Goal: Information Seeking & Learning: Learn about a topic

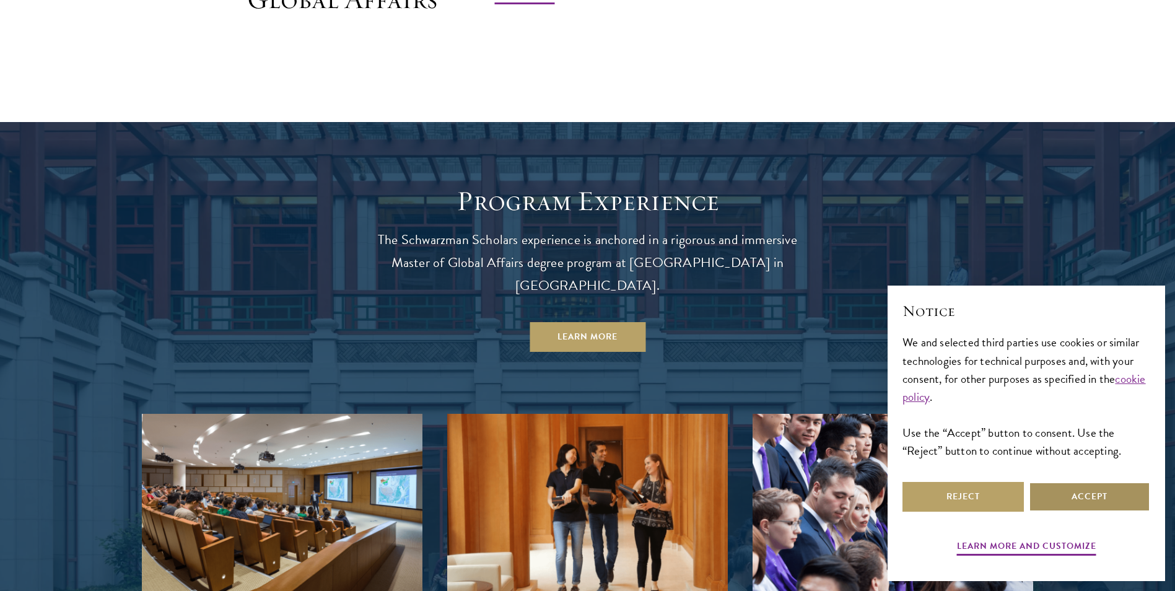
click at [1107, 494] on button "Accept" at bounding box center [1089, 497] width 121 height 30
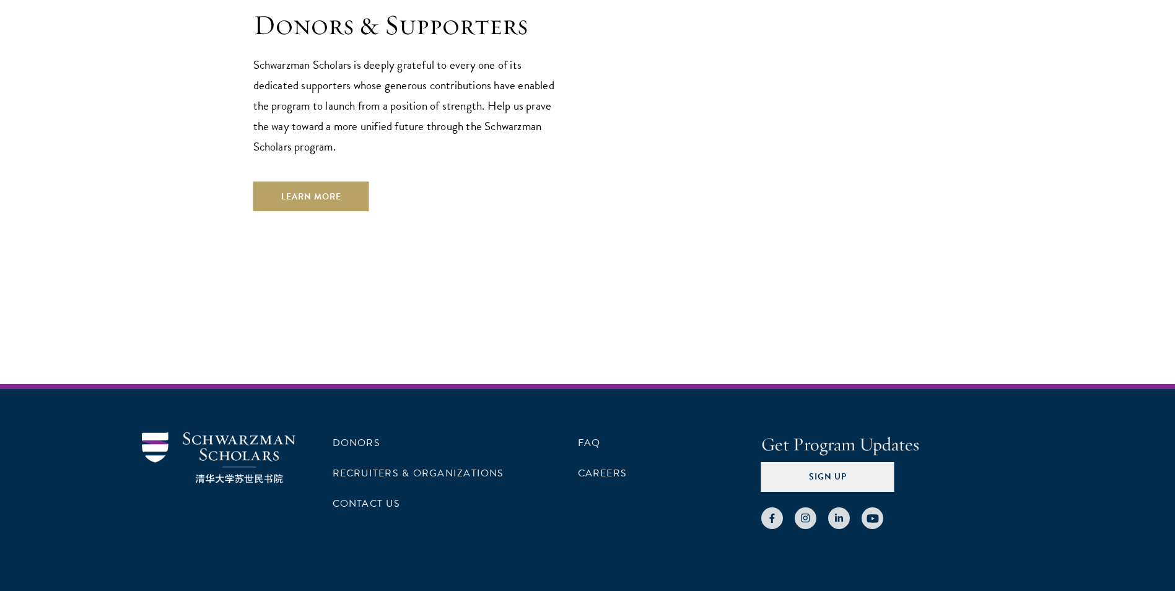
scroll to position [3566, 0]
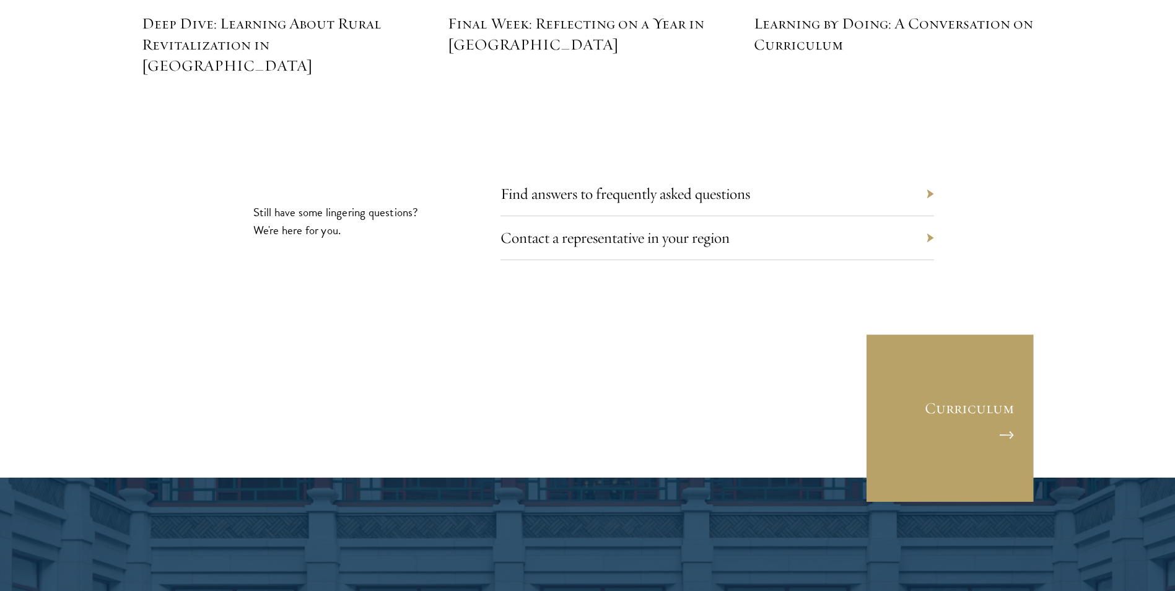
scroll to position [5761, 0]
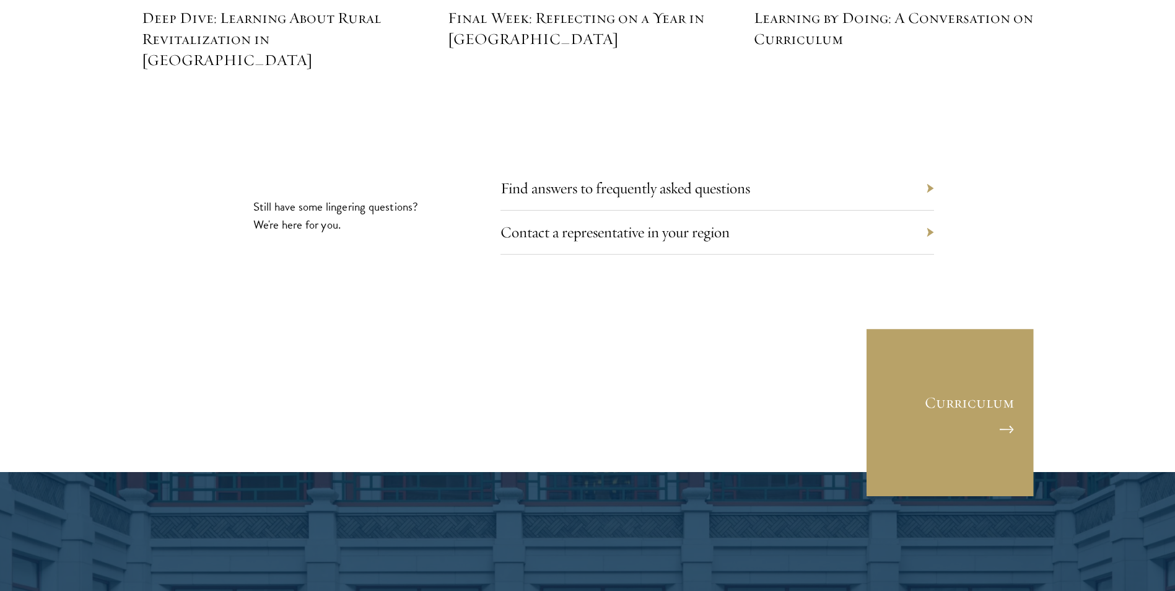
click at [929, 167] on div "Find answers to frequently asked questions" at bounding box center [718, 189] width 434 height 44
click at [922, 167] on div "Find answers to frequently asked questions" at bounding box center [718, 189] width 434 height 44
click at [533, 178] on link "Find answers to frequently asked questions" at bounding box center [635, 187] width 250 height 19
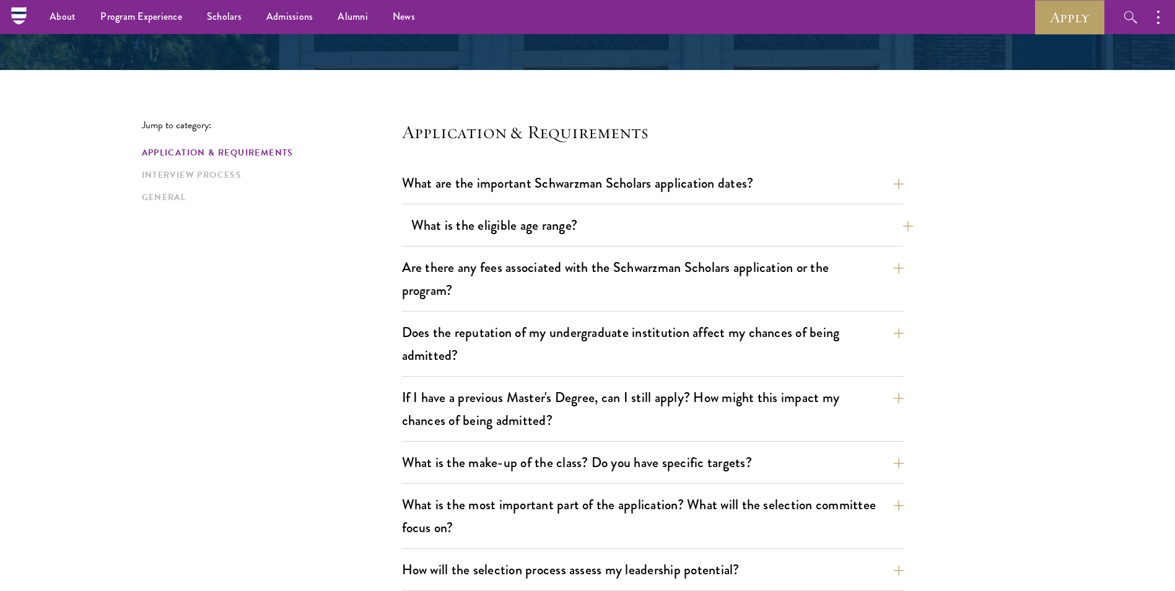
click at [512, 219] on button "What is the eligible age range?" at bounding box center [662, 225] width 502 height 28
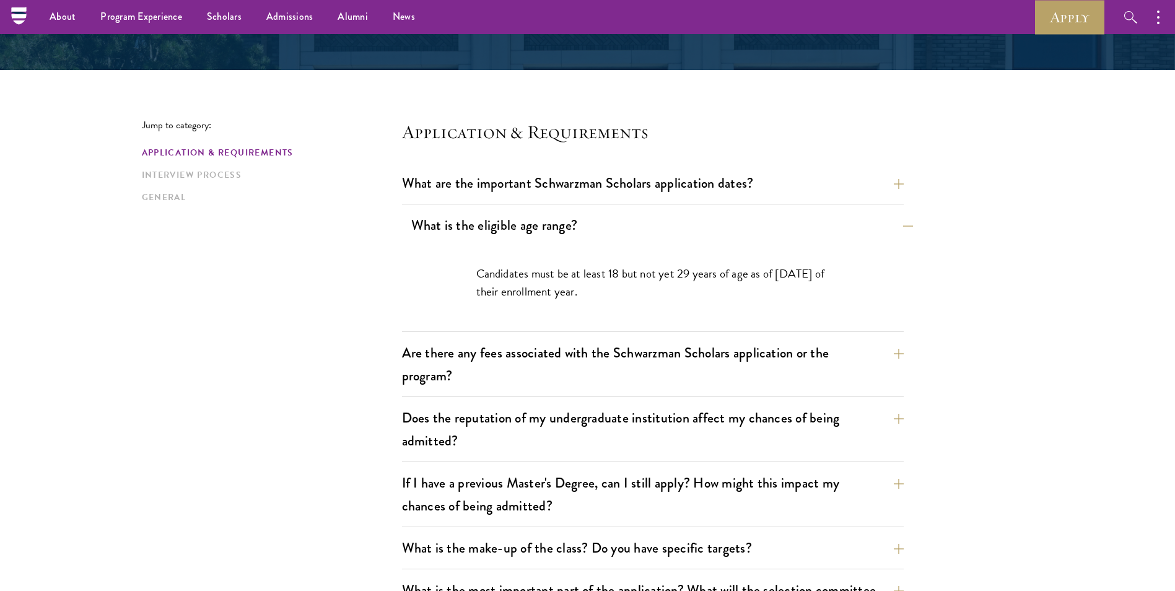
click at [512, 218] on button "What is the eligible age range?" at bounding box center [662, 225] width 502 height 28
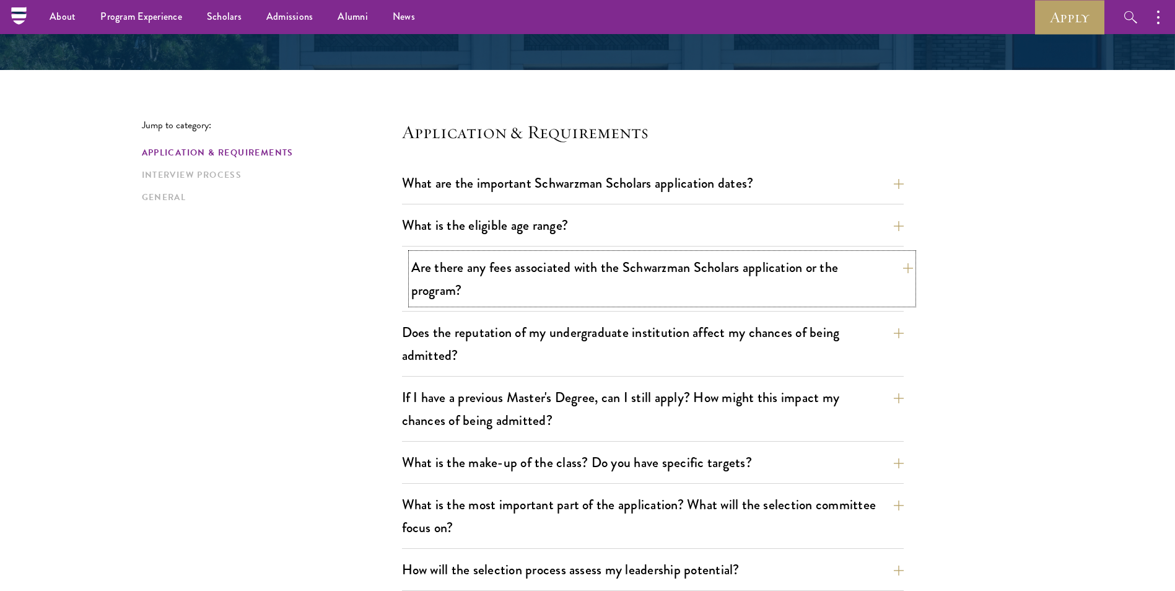
click at [521, 281] on button "Are there any fees associated with the Schwarzman Scholars application or the p…" at bounding box center [662, 278] width 502 height 51
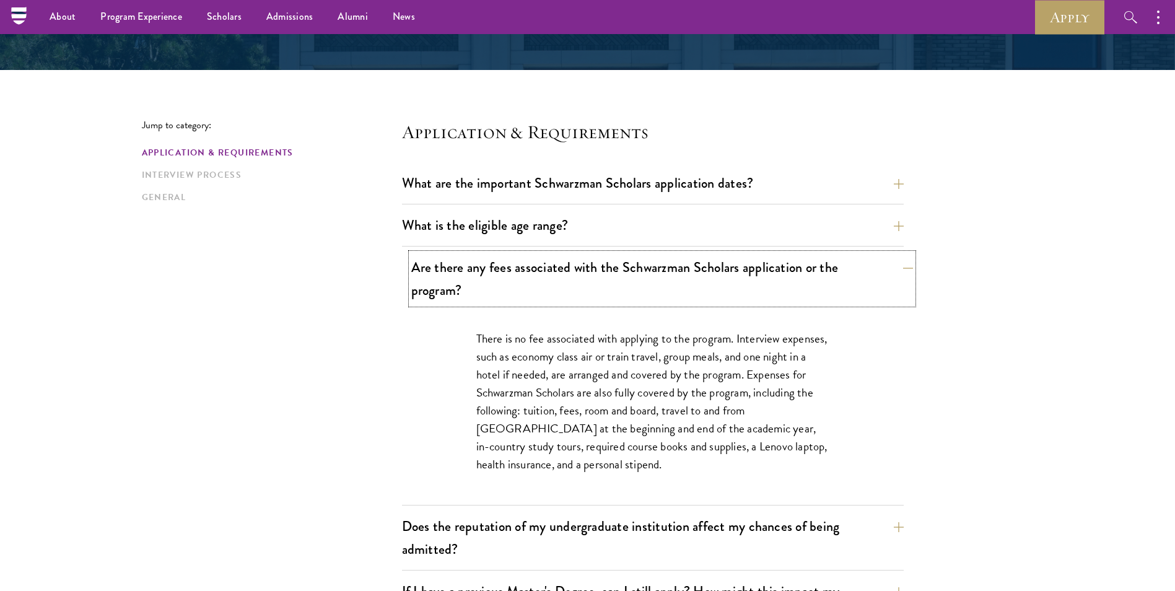
click at [521, 281] on button "Are there any fees associated with the Schwarzman Scholars application or the p…" at bounding box center [662, 278] width 502 height 51
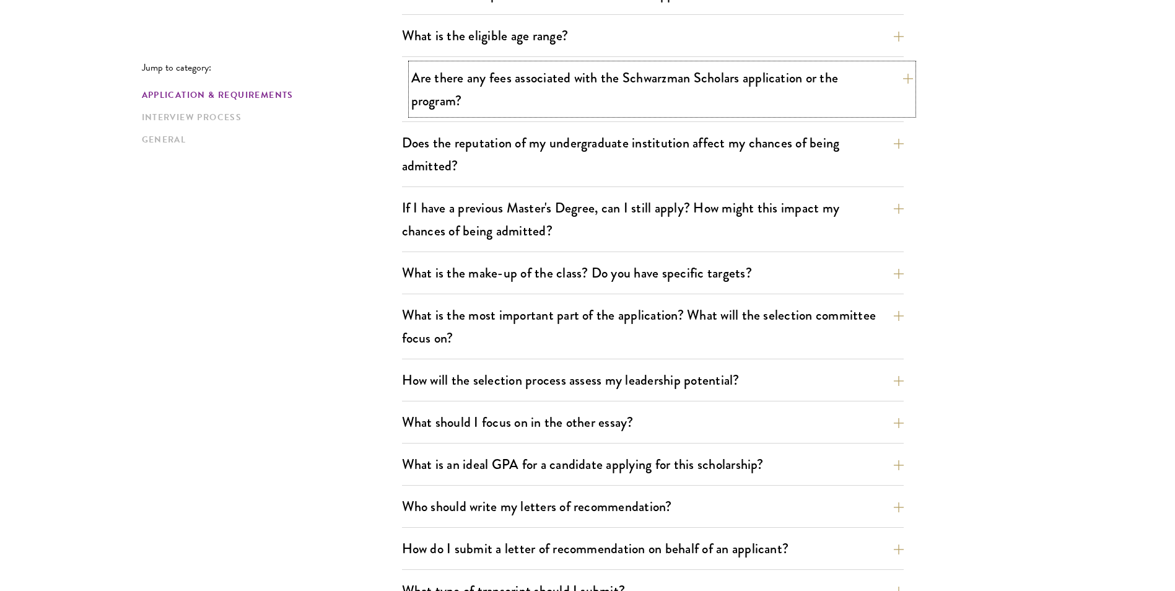
scroll to position [495, 0]
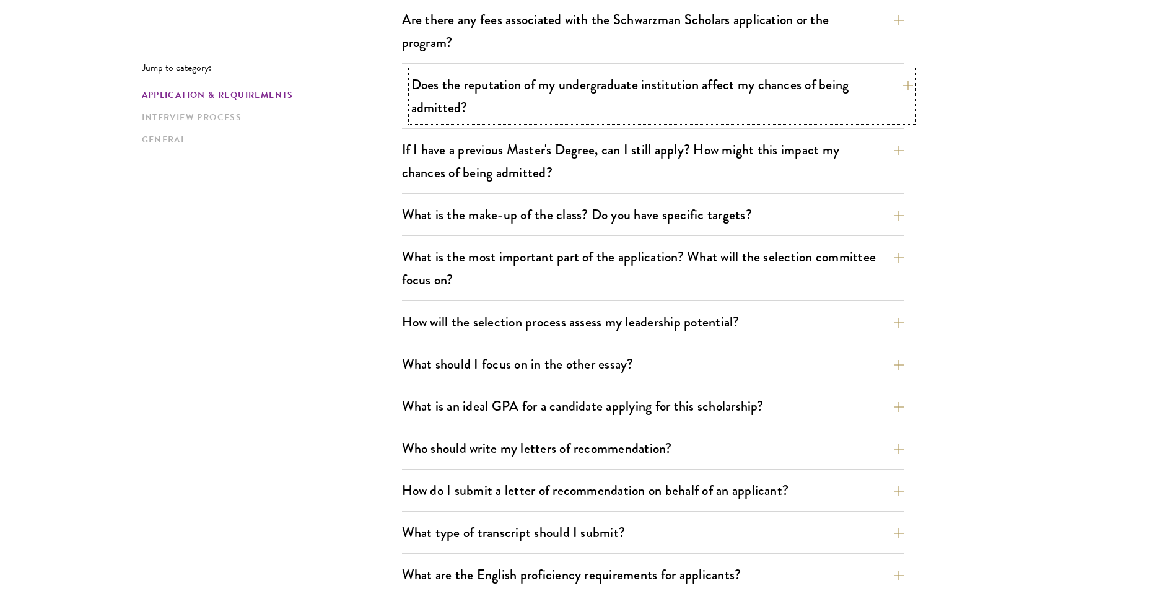
click at [574, 81] on button "Does the reputation of my undergraduate institution affect my chances of being …" at bounding box center [662, 96] width 502 height 51
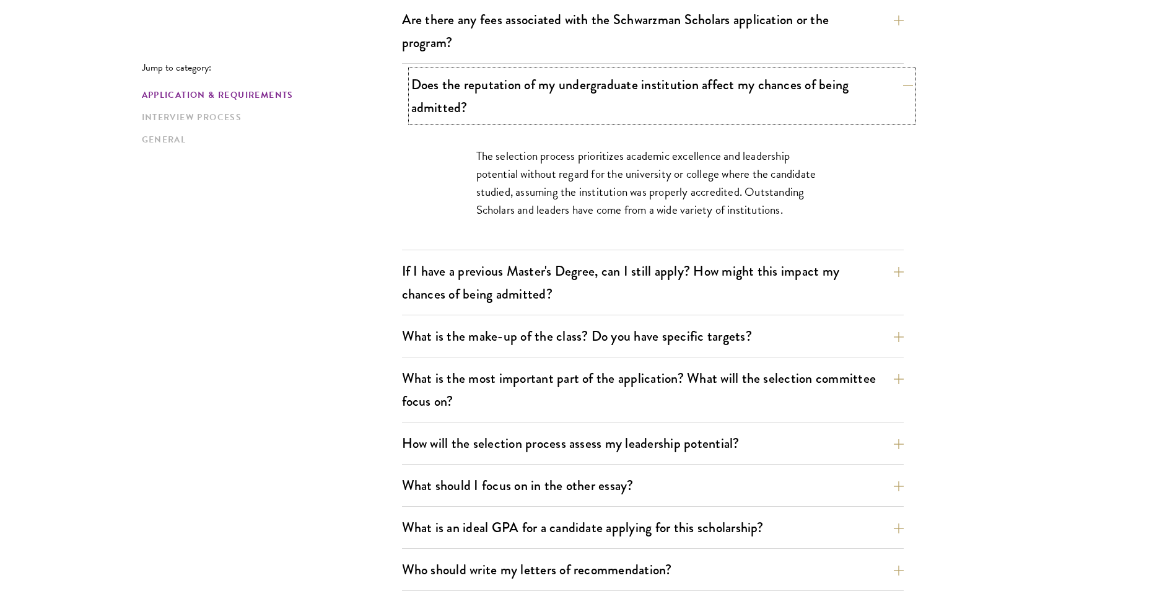
click at [575, 80] on button "Does the reputation of my undergraduate institution affect my chances of being …" at bounding box center [662, 96] width 502 height 51
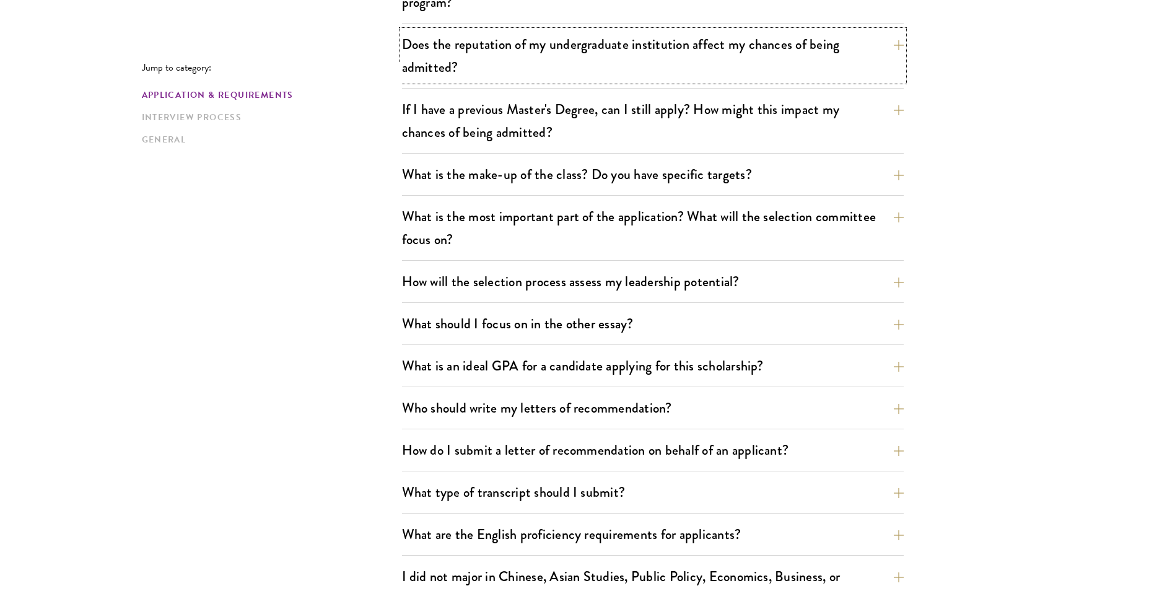
scroll to position [557, 0]
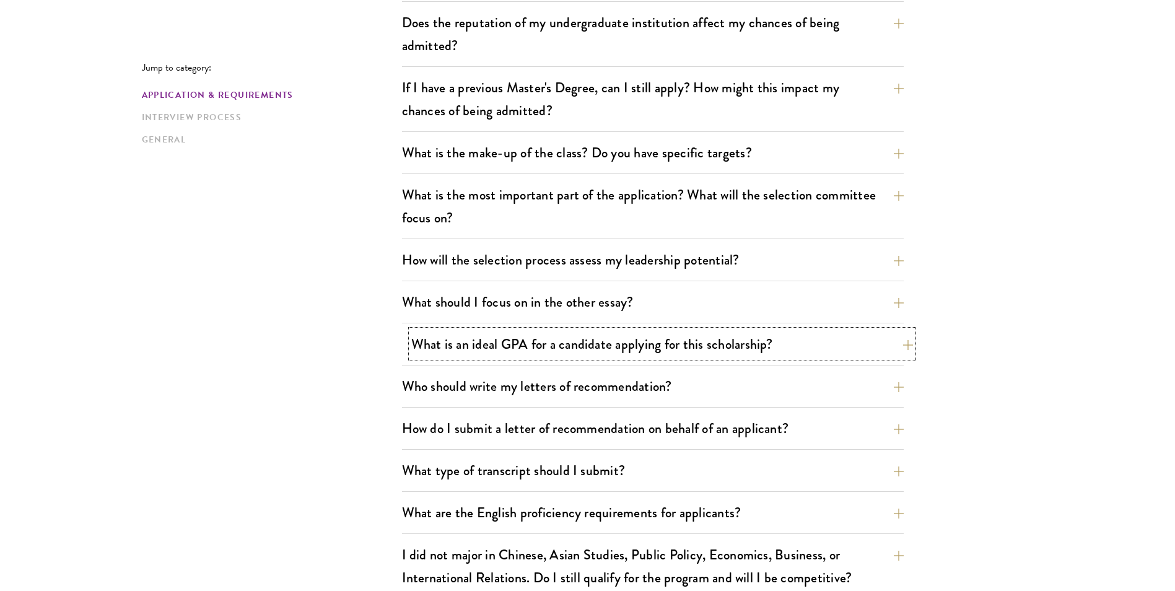
click at [571, 349] on button "What is an ideal GPA for a candidate applying for this scholarship?" at bounding box center [662, 344] width 502 height 28
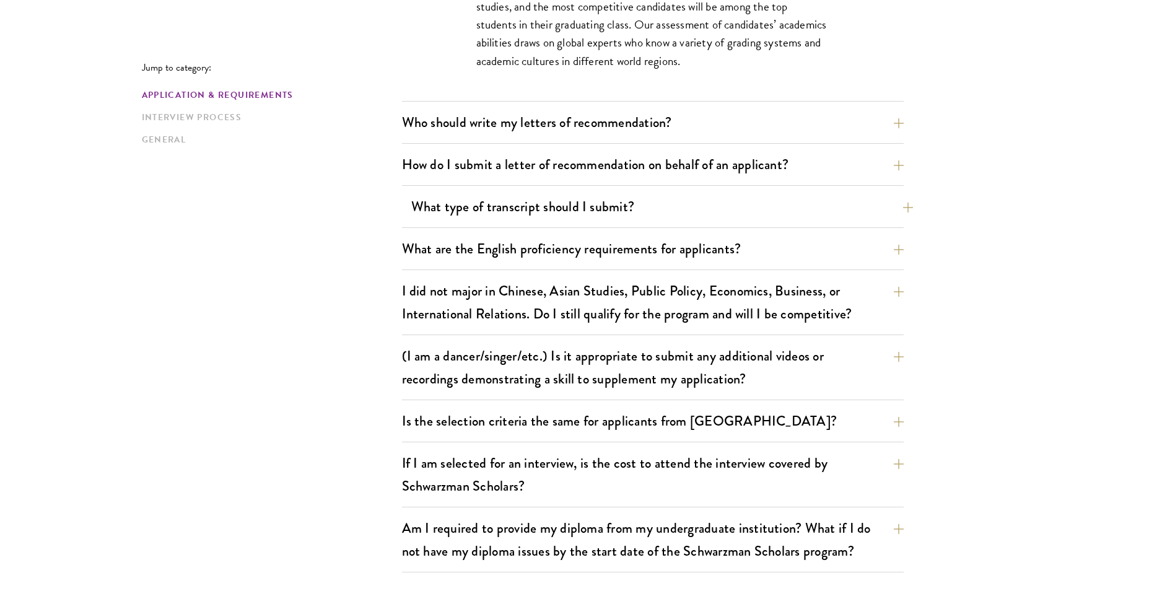
scroll to position [1053, 0]
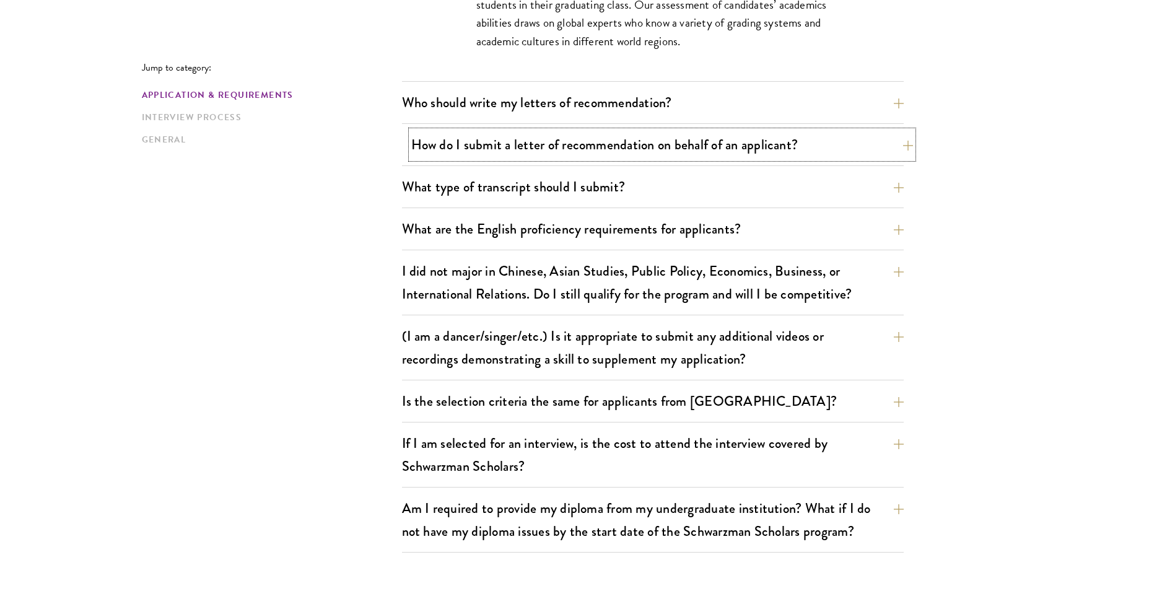
click at [508, 143] on button "How do I submit a letter of recommendation on behalf of an applicant?" at bounding box center [662, 145] width 502 height 28
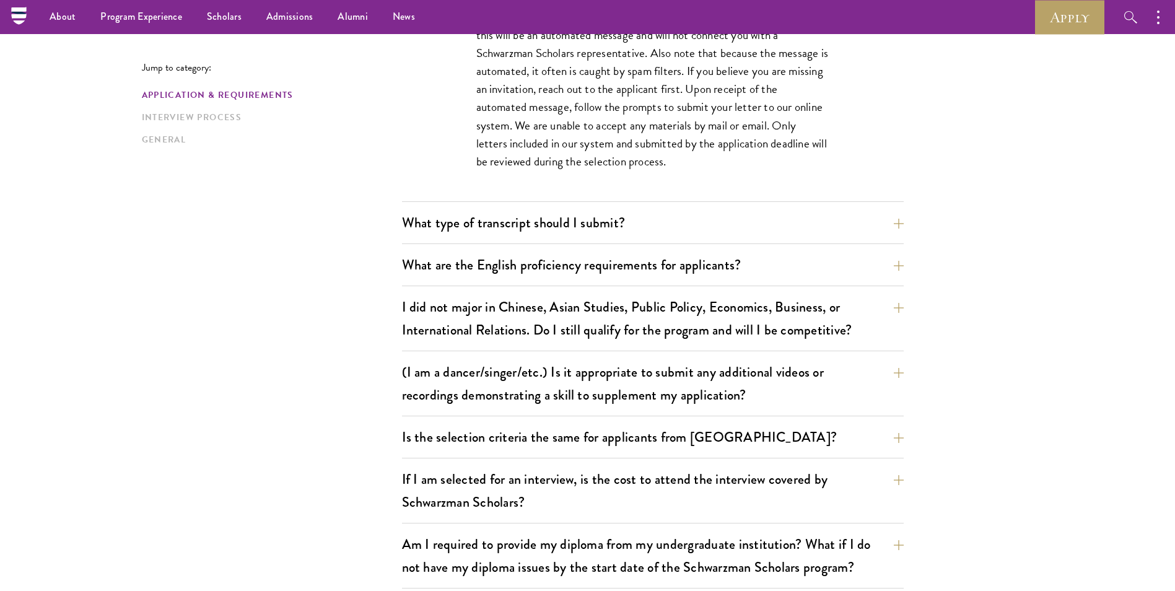
scroll to position [929, 0]
